Goal: Transaction & Acquisition: Purchase product/service

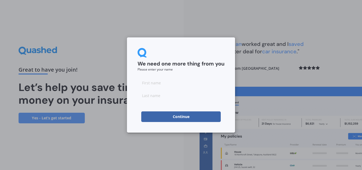
click at [158, 84] on input at bounding box center [180, 82] width 87 height 11
type input "[PERSON_NAME]"
click at [164, 98] on input at bounding box center [180, 95] width 87 height 11
type input "[PERSON_NAME]"
click at [178, 115] on button "Continue" at bounding box center [180, 116] width 79 height 11
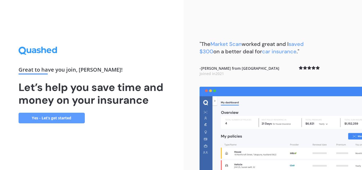
click at [59, 114] on link "Yes - Let’s get started" at bounding box center [52, 118] width 66 height 11
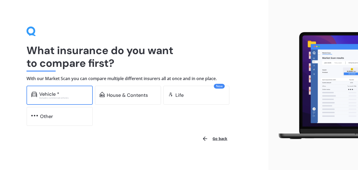
click at [56, 93] on div "Vehicle *" at bounding box center [49, 93] width 20 height 5
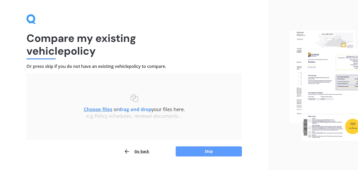
scroll to position [25, 0]
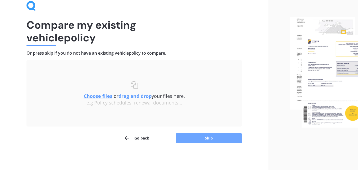
click at [218, 137] on button "Skip" at bounding box center [209, 138] width 66 height 10
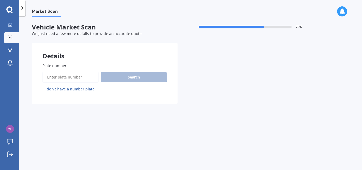
click at [66, 66] on label "Plate number" at bounding box center [103, 66] width 122 height 6
click at [66, 72] on input "Plate number" at bounding box center [70, 77] width 56 height 11
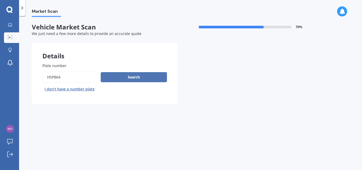
type input "HSP864"
click at [121, 77] on button "Search" at bounding box center [134, 77] width 66 height 10
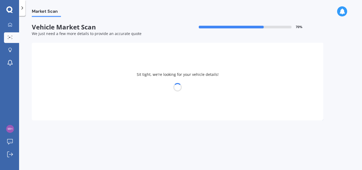
select select "VOLKSWAGEN"
select select "TOUAREG"
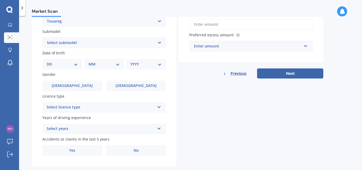
scroll to position [132, 0]
click at [76, 63] on select "DD 01 02 03 04 05 06 07 08 09 10 11 12 13 14 15 16 17 18 19 20 21 22 23 24 25 2…" at bounding box center [62, 64] width 31 height 6
select select "05"
click at [51, 61] on select "DD 01 02 03 04 05 06 07 08 09 10 11 12 13 14 15 16 17 18 19 20 21 22 23 24 25 2…" at bounding box center [62, 64] width 31 height 6
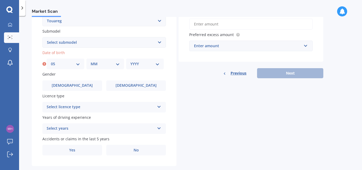
click at [118, 61] on select "MM 01 02 03 04 05 06 07 08 09 10 11 12" at bounding box center [105, 64] width 29 height 6
select select "03"
click at [91, 61] on select "MM 01 02 03 04 05 06 07 08 09 10 11 12" at bounding box center [105, 64] width 29 height 6
click at [157, 61] on select "YYYY 2025 2024 2023 2022 2021 2020 2019 2018 2017 2016 2015 2014 2013 2012 2011…" at bounding box center [144, 64] width 29 height 6
select select "1970"
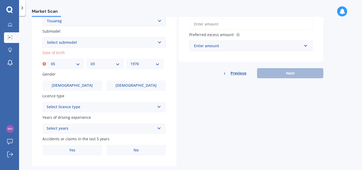
click at [130, 61] on select "YYYY 2025 2024 2023 2022 2021 2020 2019 2018 2017 2016 2015 2014 2013 2012 2011…" at bounding box center [144, 64] width 29 height 6
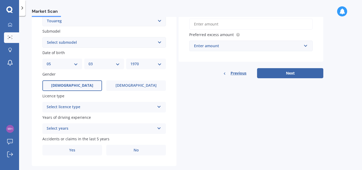
click at [84, 84] on label "[DEMOGRAPHIC_DATA]" at bounding box center [72, 85] width 60 height 11
click at [0, 0] on input "[DEMOGRAPHIC_DATA]" at bounding box center [0, 0] width 0 height 0
click at [156, 105] on div "Select licence type NZ Full NZ Restricted NZ Learners [GEOGRAPHIC_DATA] [GEOGRA…" at bounding box center [103, 107] width 123 height 11
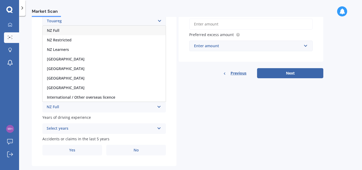
click at [57, 27] on div "NZ Full" at bounding box center [104, 31] width 123 height 10
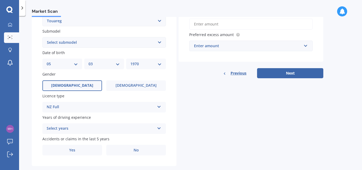
click at [160, 126] on icon at bounding box center [159, 127] width 5 height 4
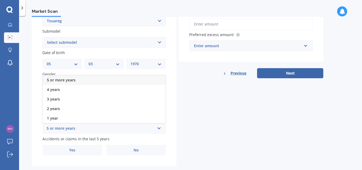
click at [73, 77] on div "5 or more years" at bounding box center [104, 80] width 123 height 10
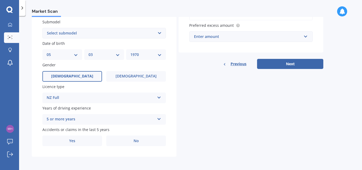
scroll to position [142, 0]
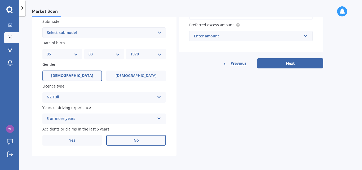
click at [132, 139] on label "No" at bounding box center [136, 140] width 60 height 11
click at [0, 0] on input "No" at bounding box center [0, 0] width 0 height 0
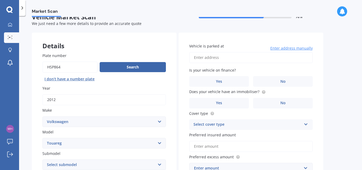
scroll to position [10, 0]
click at [207, 57] on input "Vehicle is parked at" at bounding box center [250, 57] width 123 height 11
type input "[STREET_ADDRESS][PERSON_NAME]"
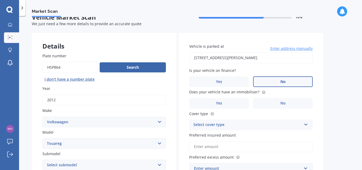
click at [280, 80] on span "No" at bounding box center [282, 81] width 5 height 5
click at [0, 0] on input "No" at bounding box center [0, 0] width 0 height 0
click at [282, 102] on span "No" at bounding box center [282, 103] width 5 height 5
click at [0, 0] on input "No" at bounding box center [0, 0] width 0 height 0
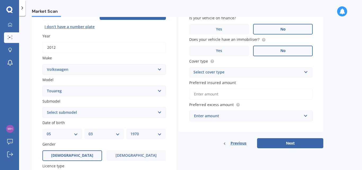
scroll to position [62, 0]
click at [305, 70] on icon at bounding box center [305, 71] width 5 height 4
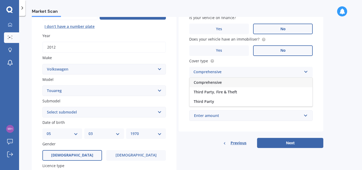
click at [226, 80] on div "Comprehensive" at bounding box center [250, 83] width 123 height 10
click at [208, 93] on input "Preferred insured amount" at bounding box center [250, 93] width 123 height 11
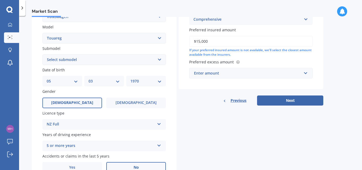
scroll to position [115, 0]
type input "$15,000"
click at [304, 73] on input "text" at bounding box center [249, 73] width 119 height 10
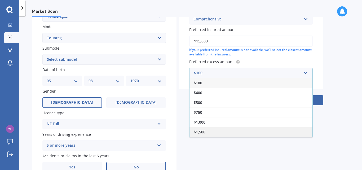
click at [204, 128] on div "$1,500" at bounding box center [250, 132] width 123 height 10
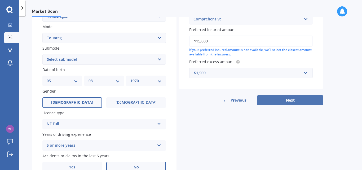
click at [294, 98] on button "Next" at bounding box center [290, 100] width 66 height 10
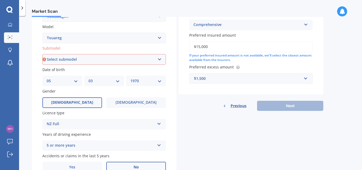
click at [158, 57] on select "Select submodel (All other) 3.0 V6 TDI 3.6 V6 FSI 4.2 V8 FSI 5.0 V10 TDI Hybrid…" at bounding box center [103, 59] width 123 height 11
select select "(ALL OTHER)"
click at [42, 54] on select "Select submodel (All other) 3.0 V6 TDI 3.6 V6 FSI 4.2 V8 FSI 5.0 V10 TDI Hybrid…" at bounding box center [103, 59] width 123 height 11
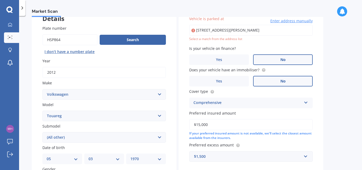
scroll to position [36, 0]
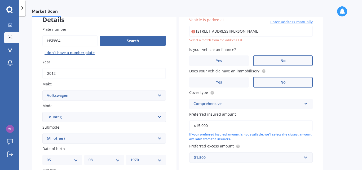
click at [251, 30] on input "[STREET_ADDRESS][PERSON_NAME]" at bounding box center [250, 31] width 123 height 11
click at [280, 31] on input "[STREET_ADDRESS][PERSON_NAME]" at bounding box center [250, 31] width 123 height 11
type input "[STREET_ADDRESS][PERSON_NAME]"
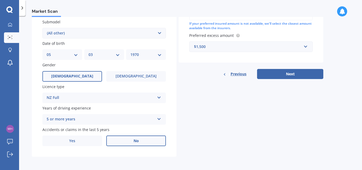
scroll to position [142, 0]
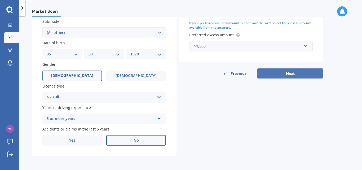
click at [290, 73] on button "Next" at bounding box center [290, 73] width 66 height 10
select select "05"
select select "03"
select select "1970"
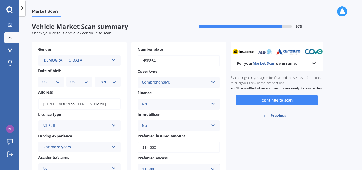
scroll to position [0, 0]
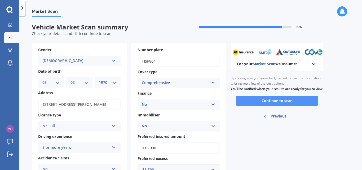
click at [285, 104] on button "Continue to scan" at bounding box center [277, 101] width 82 height 10
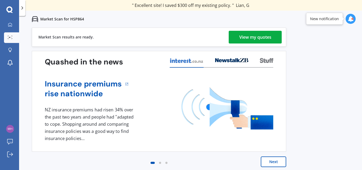
click at [253, 39] on div "View my quotes" at bounding box center [255, 37] width 32 height 13
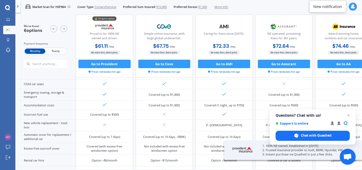
scroll to position [132, 0]
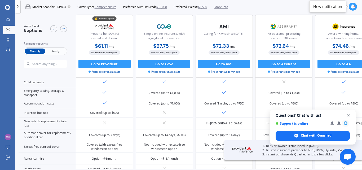
click at [56, 51] on span "Yearly" at bounding box center [55, 51] width 21 height 6
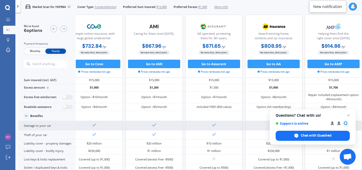
scroll to position [0, 90]
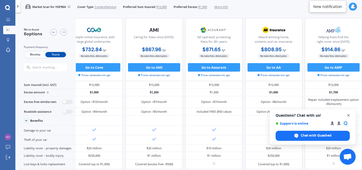
click at [348, 115] on span "Close chat" at bounding box center [348, 115] width 7 height 7
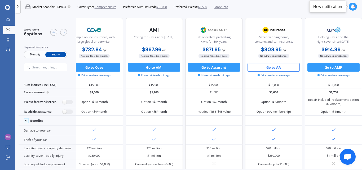
click at [268, 67] on button "Go to AA" at bounding box center [273, 67] width 52 height 8
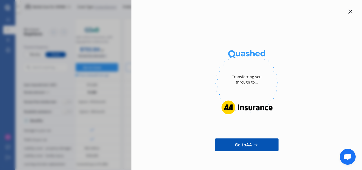
drag, startPoint x: 347, startPoint y: 11, endPoint x: 343, endPoint y: 10, distance: 4.1
click at [348, 11] on icon at bounding box center [350, 12] width 4 height 4
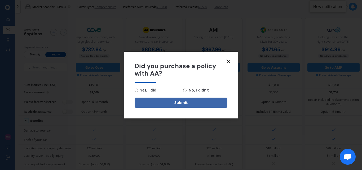
click at [227, 62] on line at bounding box center [228, 61] width 3 height 3
